Goal: Navigation & Orientation: Find specific page/section

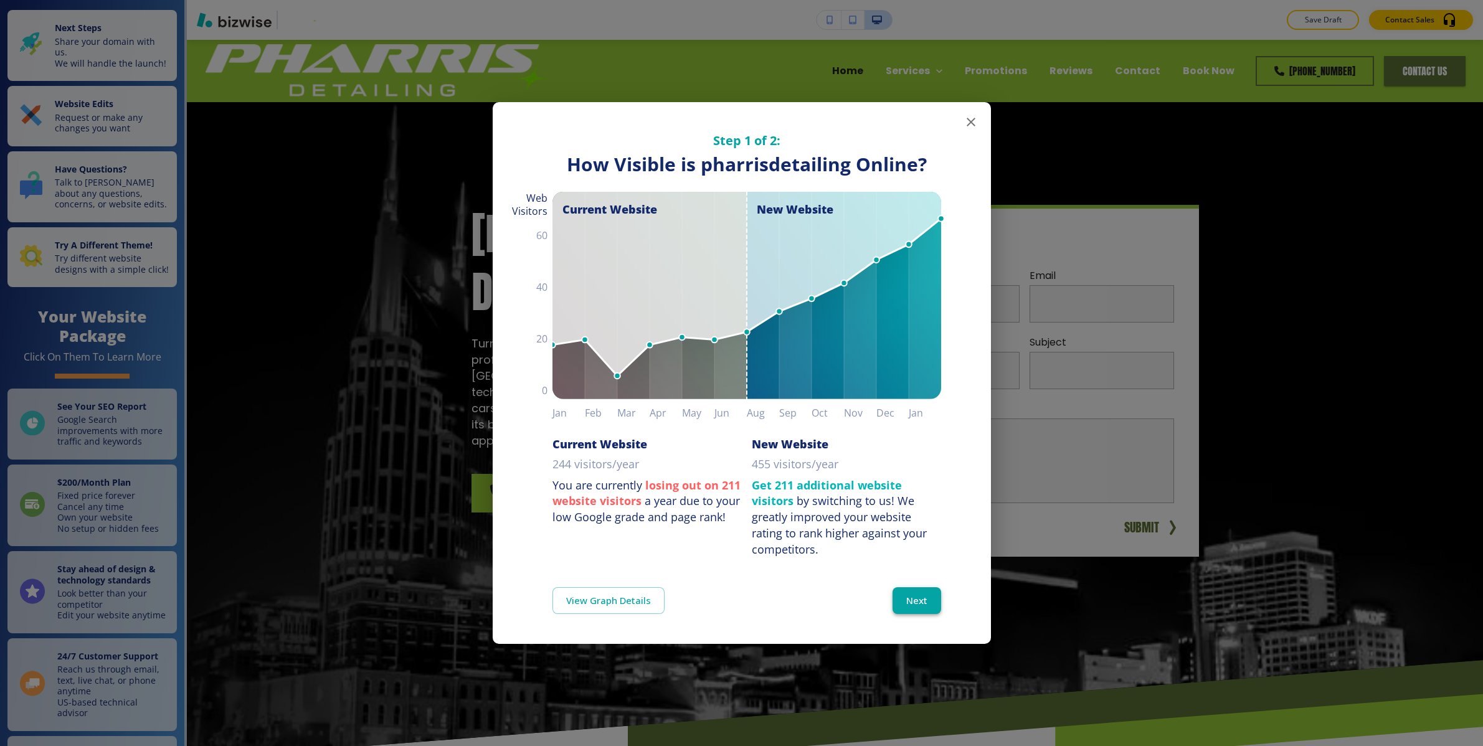
click at [919, 599] on button "Next" at bounding box center [917, 600] width 49 height 26
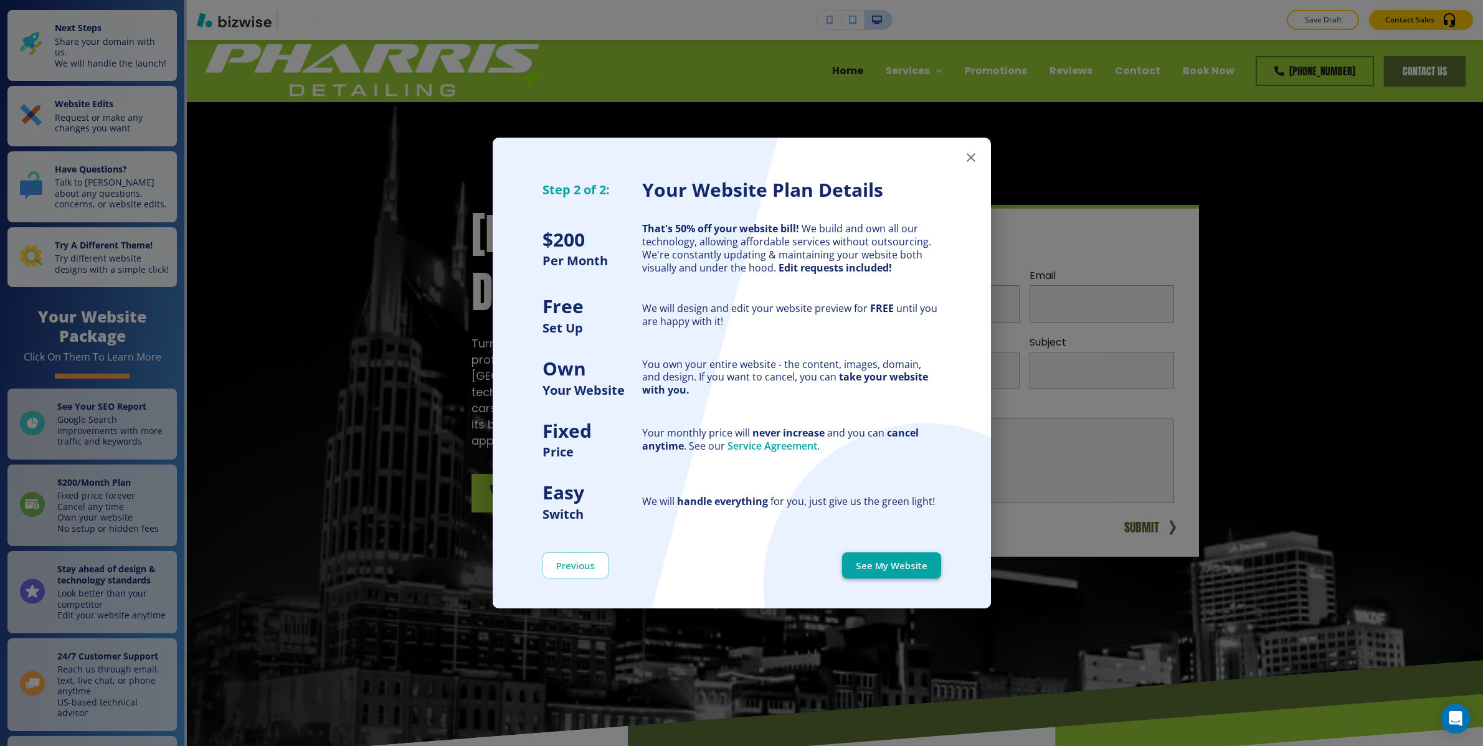
click at [901, 566] on button "See My Website" at bounding box center [891, 566] width 99 height 26
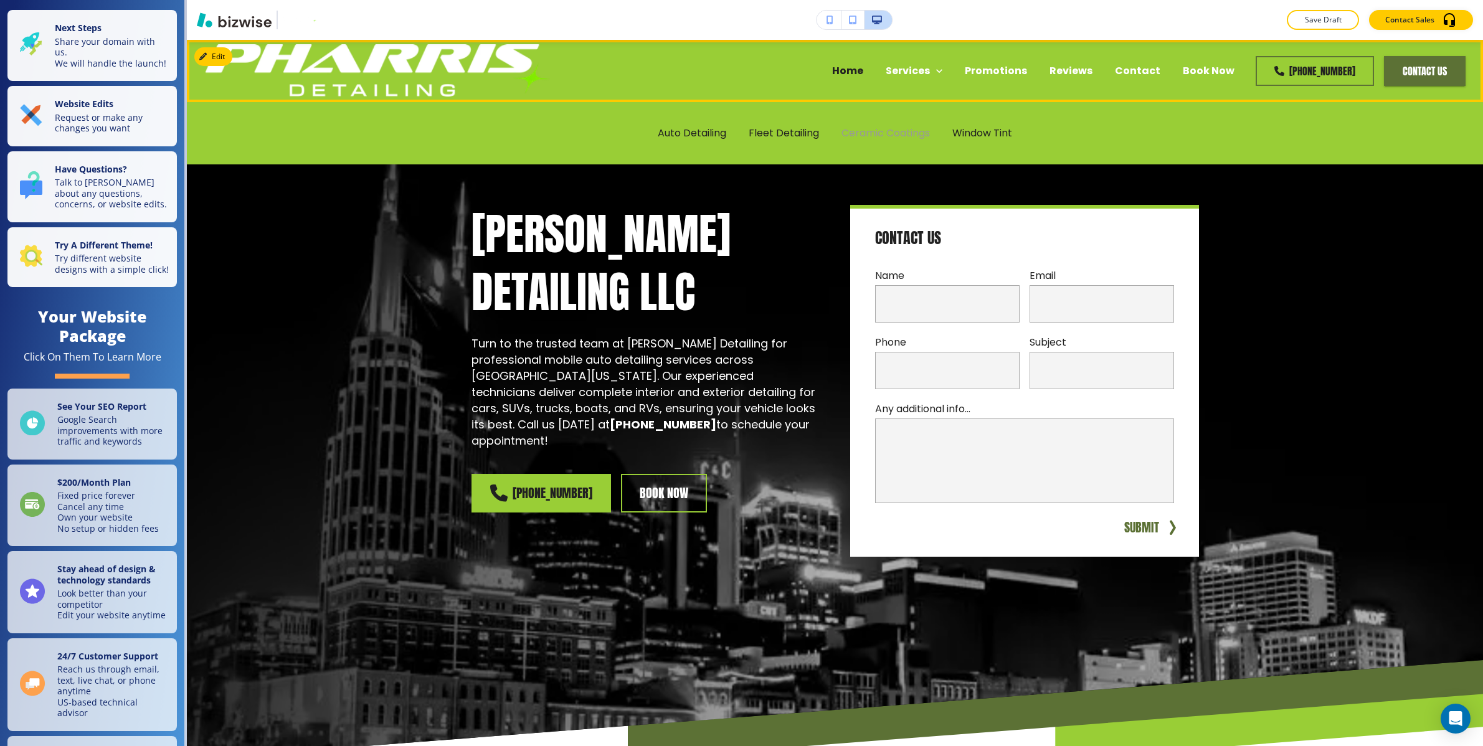
click at [862, 138] on p "Ceramic Coatings" at bounding box center [886, 133] width 88 height 14
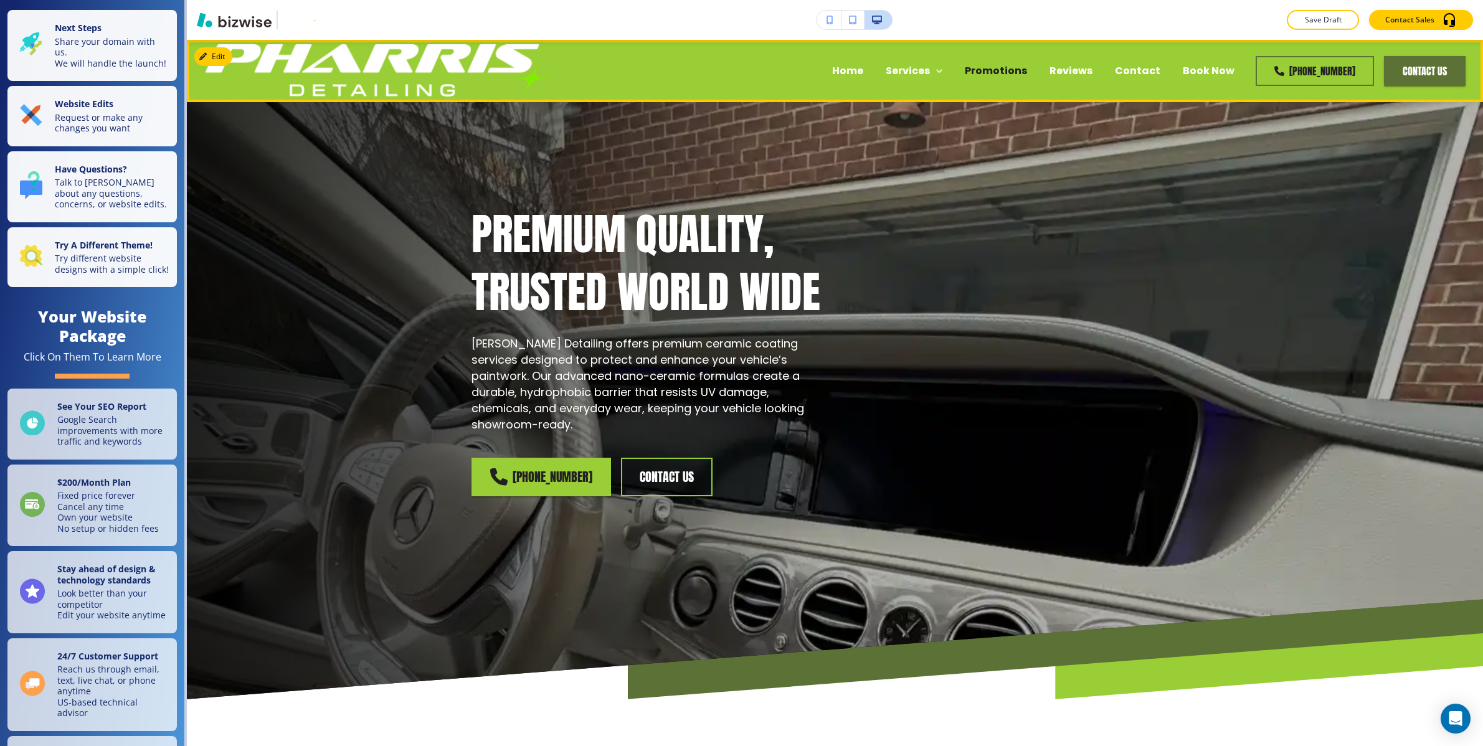
click at [1005, 73] on p "Promotions" at bounding box center [996, 71] width 62 height 14
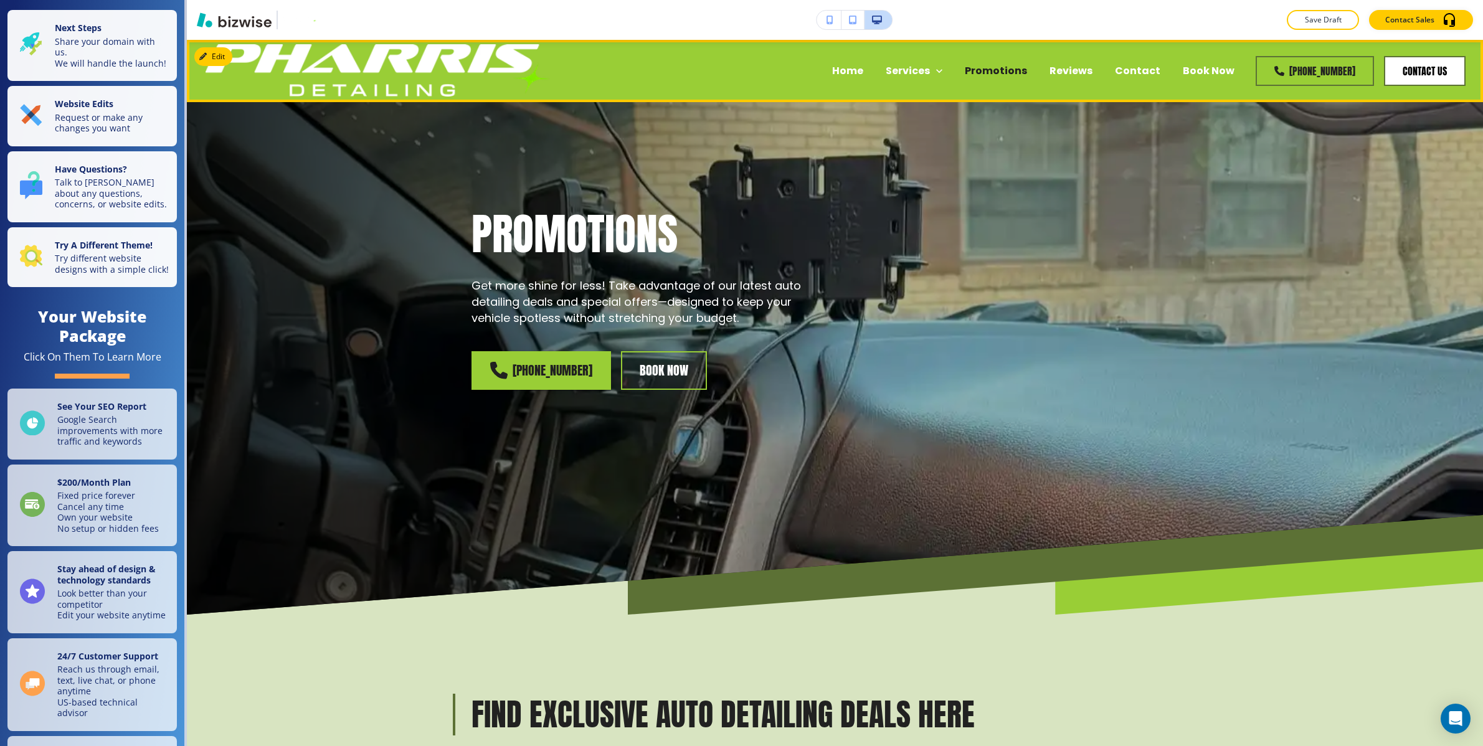
click at [1408, 67] on button "contact us" at bounding box center [1425, 71] width 82 height 30
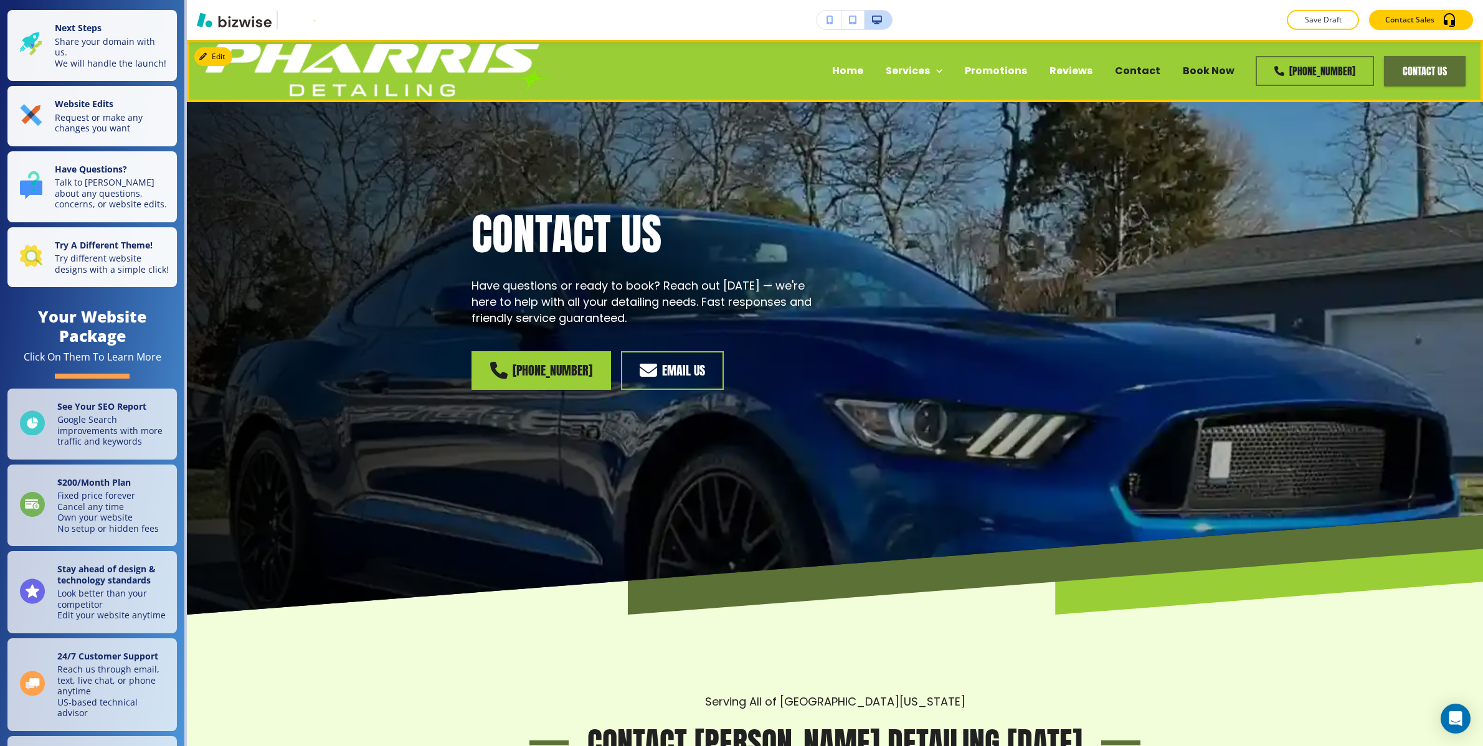
click at [1230, 72] on p "Book Now" at bounding box center [1209, 71] width 52 height 14
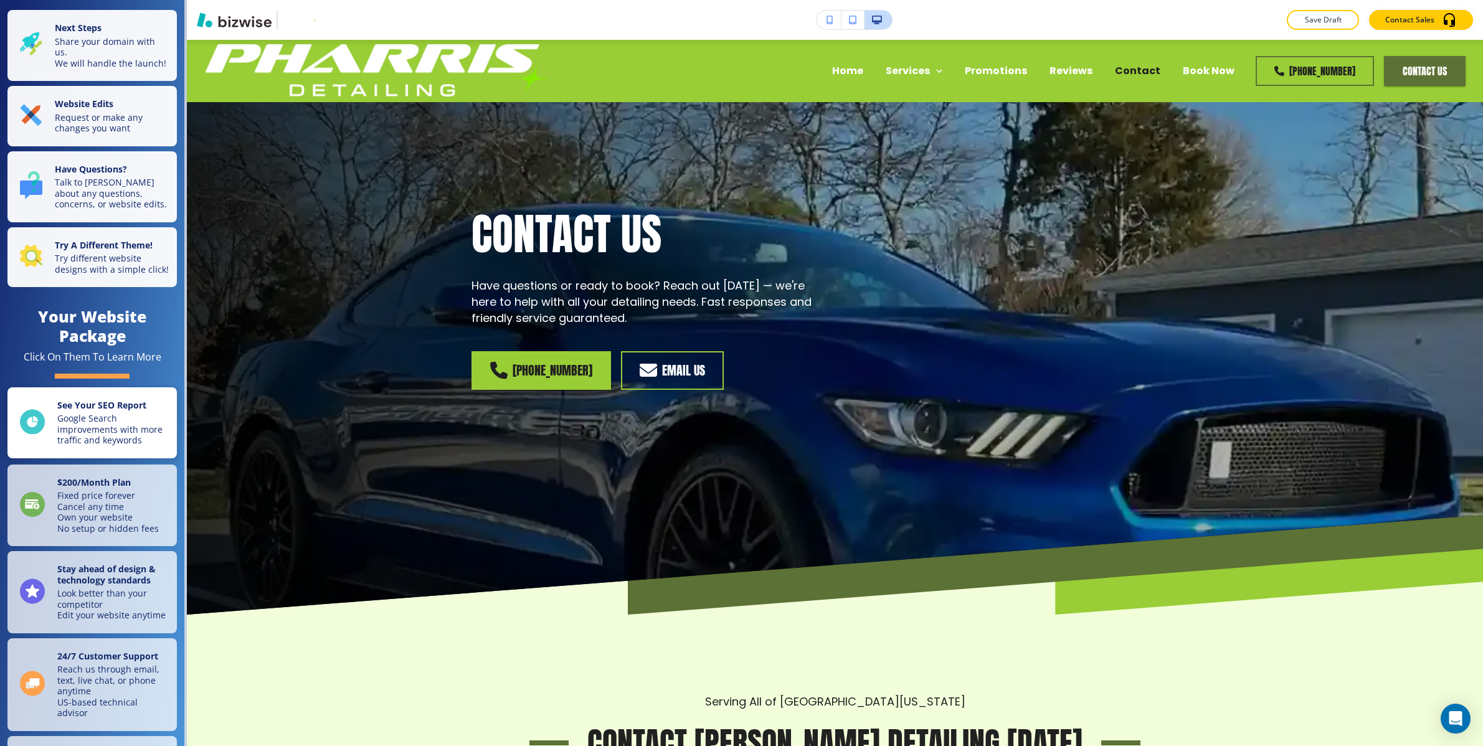
scroll to position [60, 0]
